Goal: Transaction & Acquisition: Purchase product/service

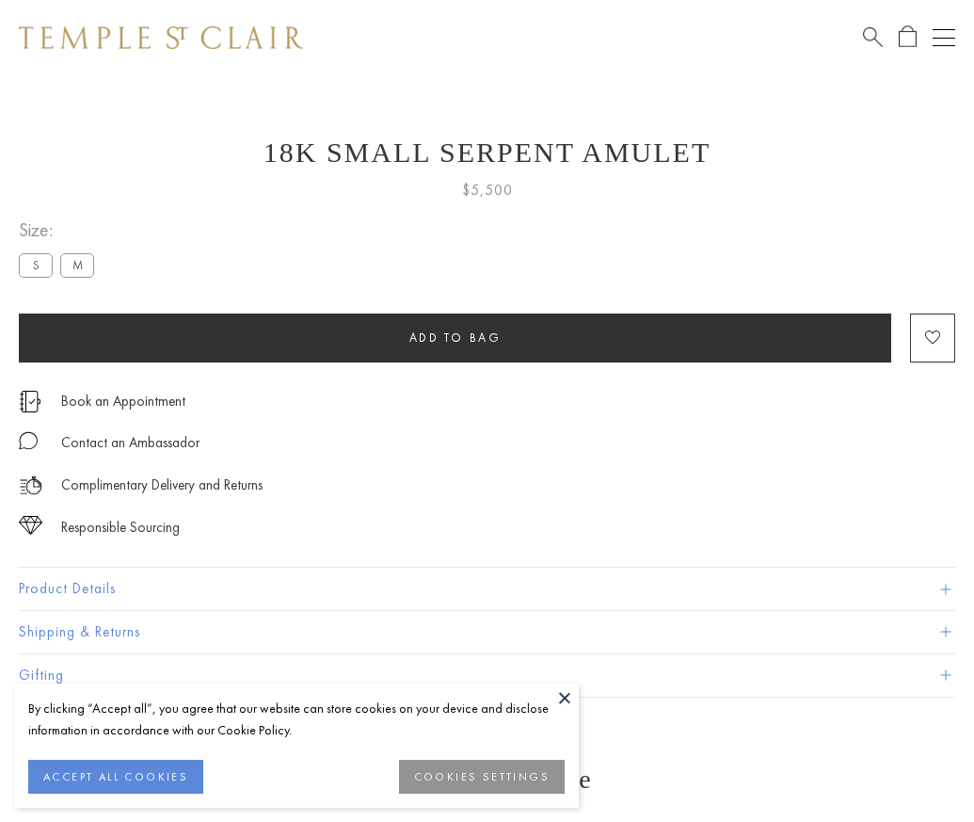
click at [455, 337] on span "Add to bag" at bounding box center [455, 337] width 92 height 16
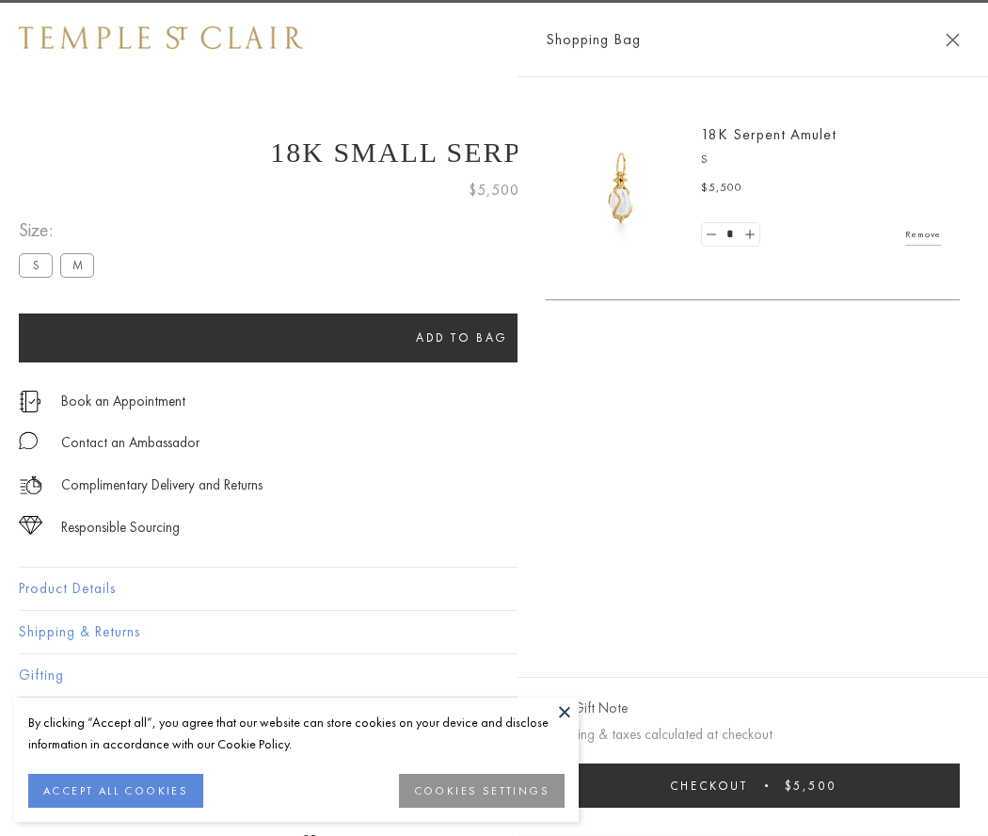
click at [748, 785] on span "Checkout" at bounding box center [709, 785] width 78 height 16
